Goal: Transaction & Acquisition: Obtain resource

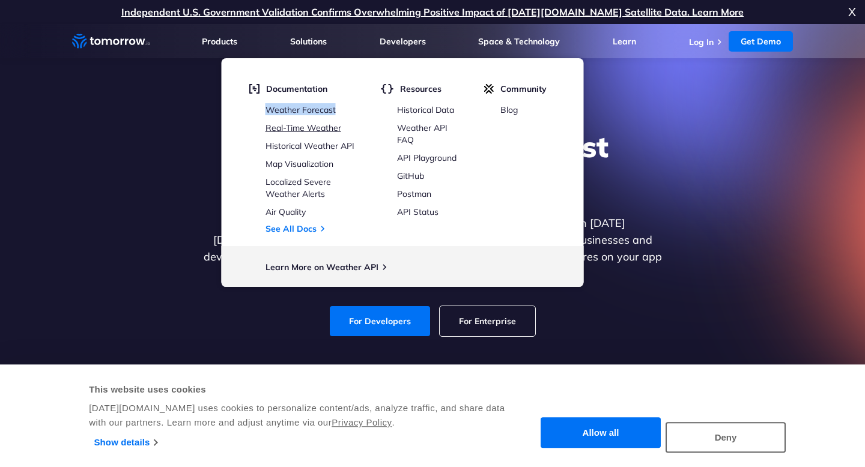
click at [308, 126] on link "Real-Time Weather" at bounding box center [303, 128] width 76 height 11
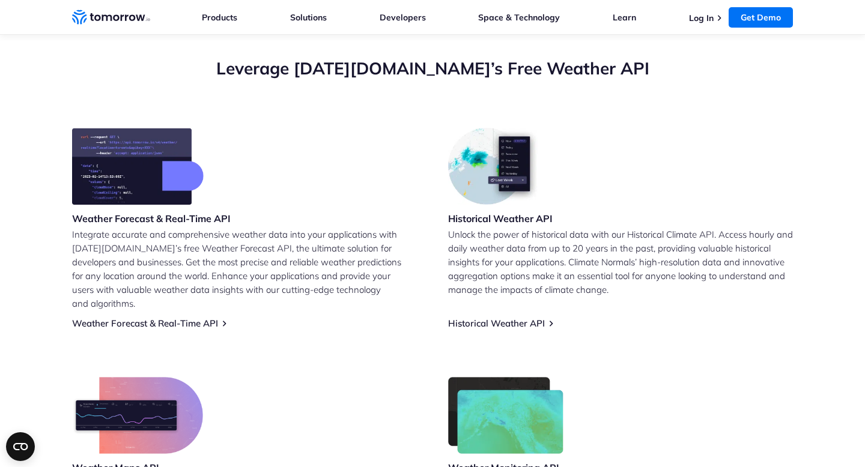
scroll to position [428, 0]
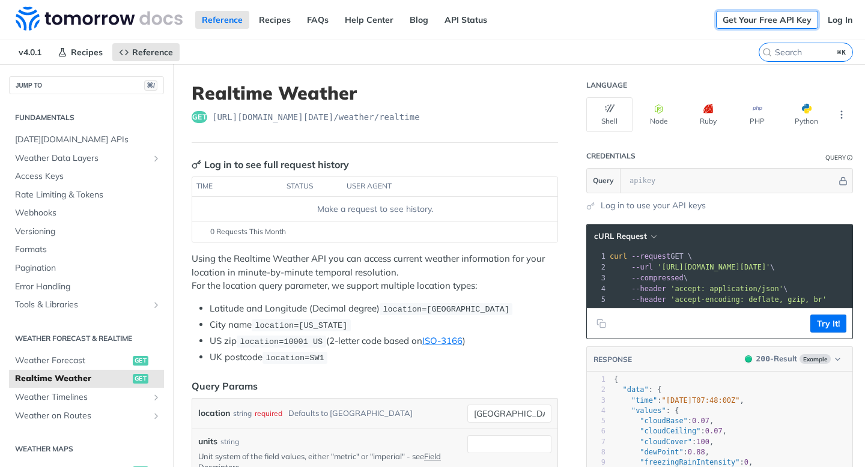
click at [775, 19] on link "Get Your Free API Key" at bounding box center [767, 20] width 102 height 18
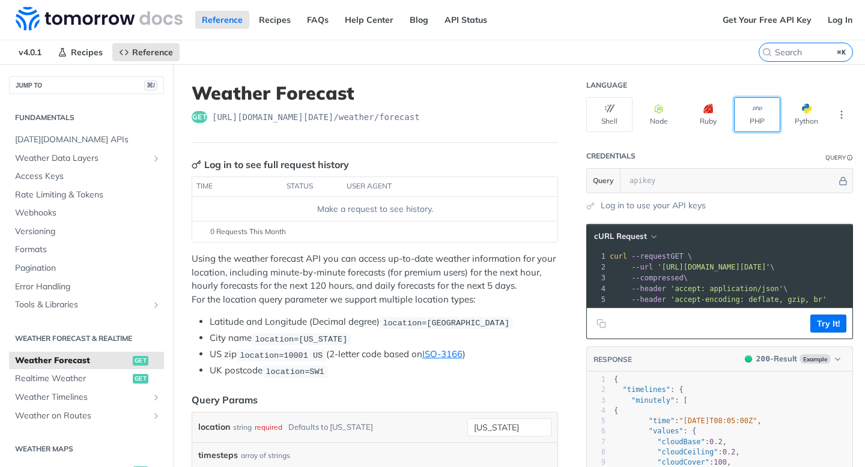
click at [772, 107] on button "PHP" at bounding box center [757, 114] width 46 height 35
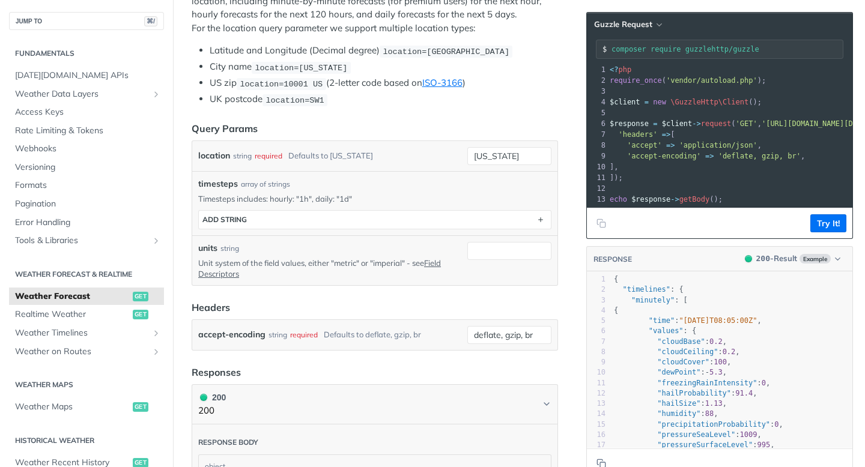
scroll to position [292, 0]
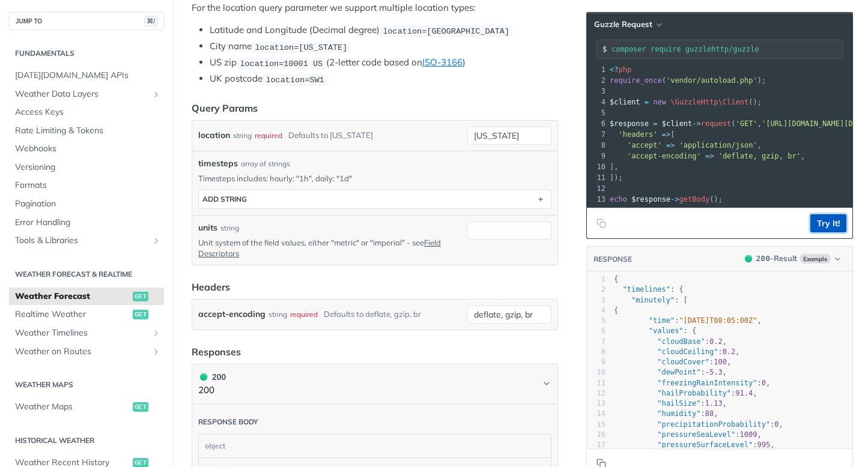
click at [831, 226] on button "Try It!" at bounding box center [828, 223] width 36 height 18
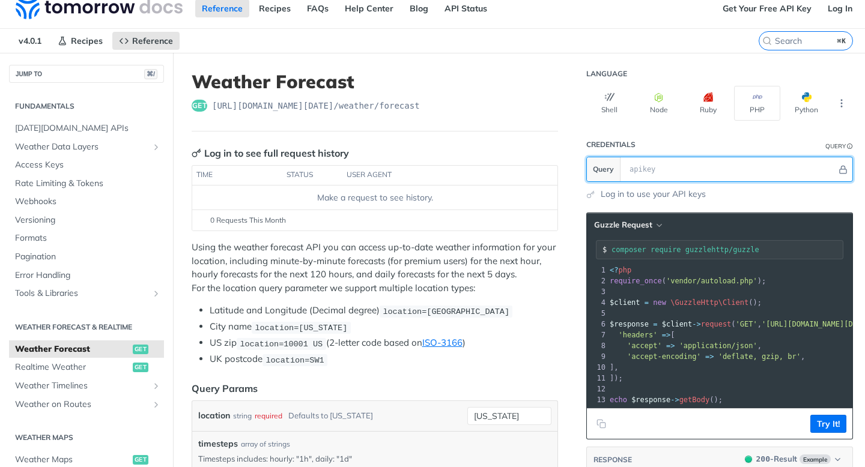
scroll to position [8, 0]
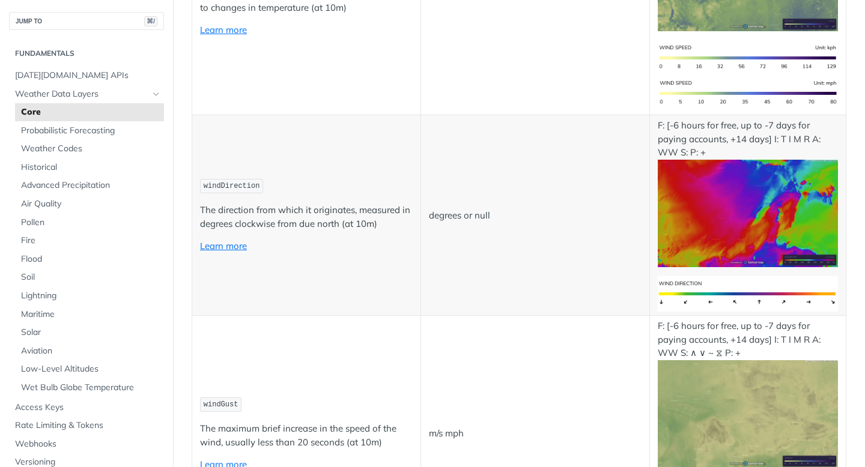
scroll to position [1432, 0]
